Goal: Task Accomplishment & Management: Manage account settings

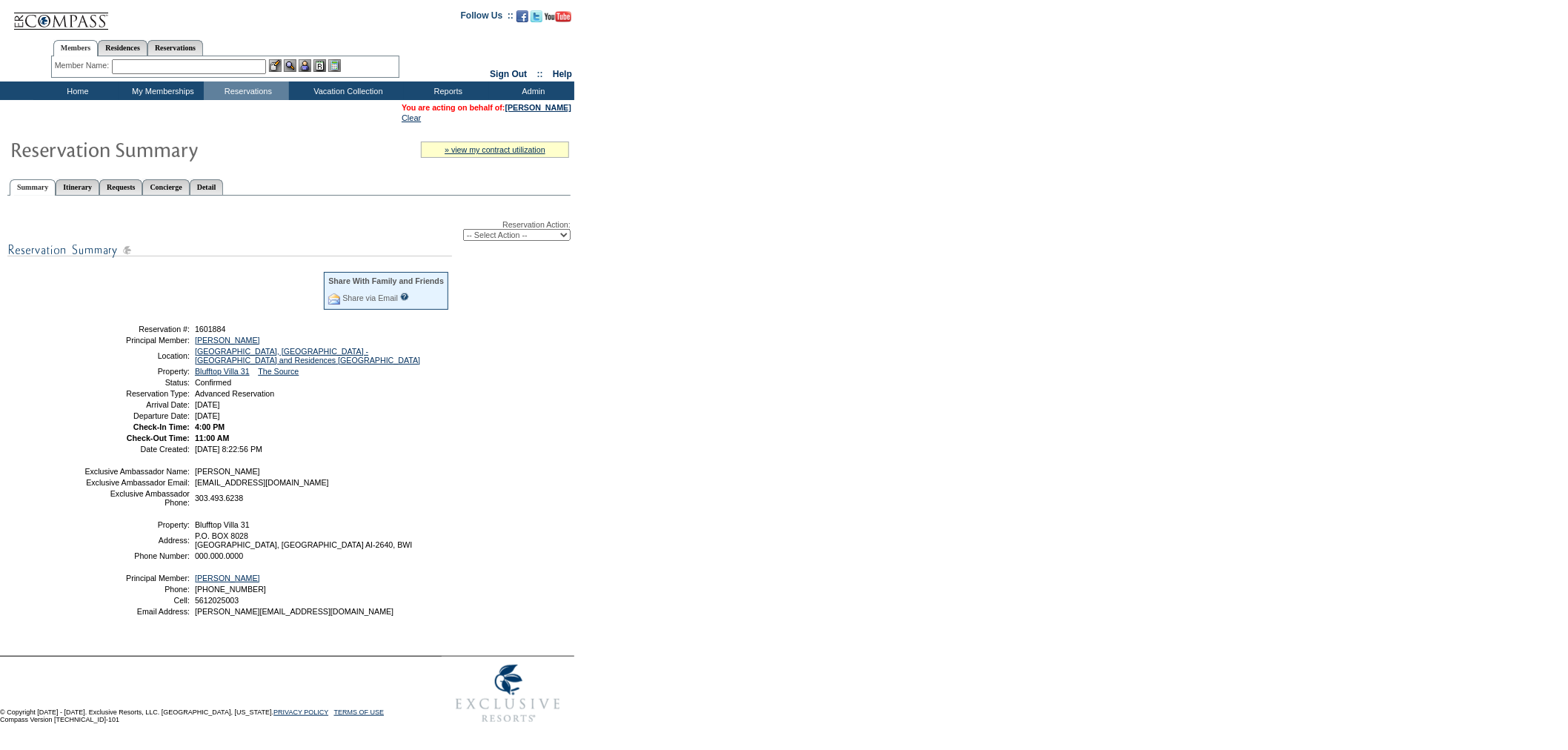
click at [488, 229] on select "-- Select Action -- Modify Reservation Dates Modify Reservation Cost Modify Occ…" at bounding box center [517, 235] width 108 height 12
select select "ChangeClubProp"
click at [463, 229] on select "-- Select Action -- Modify Reservation Dates Modify Reservation Cost Modify Occ…" at bounding box center [517, 235] width 108 height 12
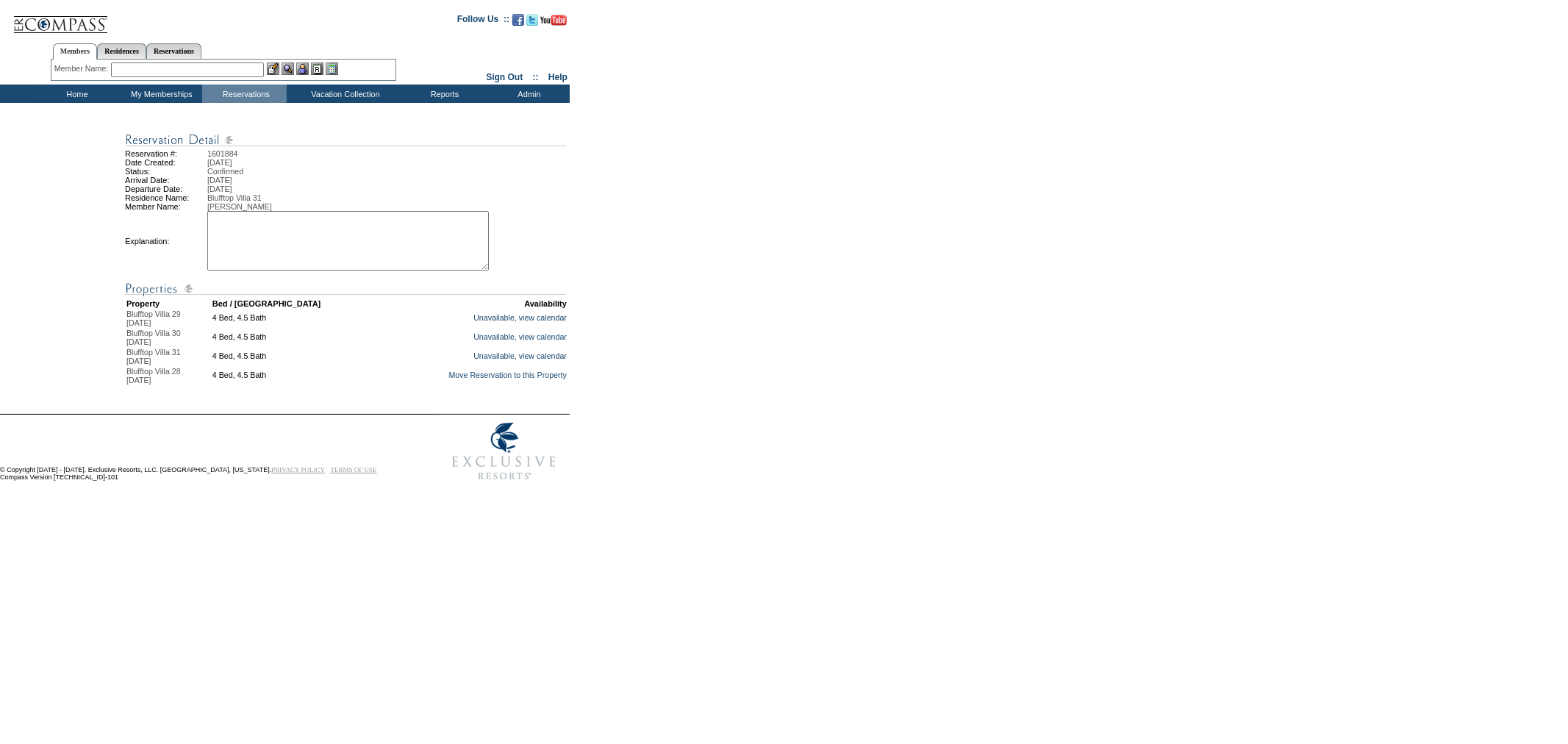
click at [394, 253] on textarea at bounding box center [348, 241] width 282 height 60
click at [484, 232] on textarea "Helping create a cont. stay for Kaitlyn's Member. -KI" at bounding box center [348, 241] width 282 height 60
type textarea "Helping create a cont. stay for Kaitlyn's Member. Paige approved. -KI"
click at [524, 380] on link "Move Reservation to this Property" at bounding box center [507, 375] width 119 height 9
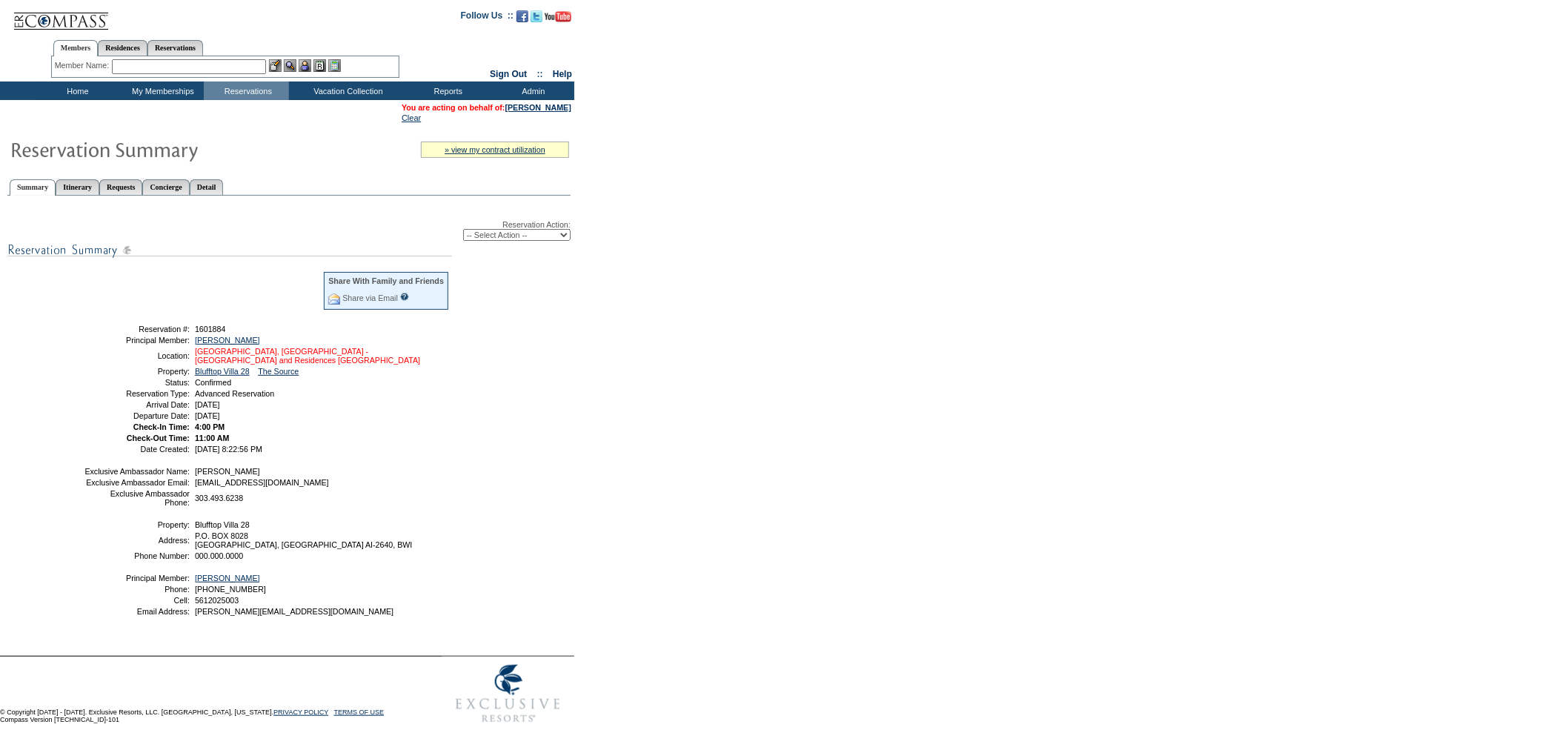
click at [309, 347] on link "[GEOGRAPHIC_DATA], [GEOGRAPHIC_DATA] - [GEOGRAPHIC_DATA] and Residences [GEOGRA…" at bounding box center [307, 355] width 226 height 17
